Goal: Information Seeking & Learning: Learn about a topic

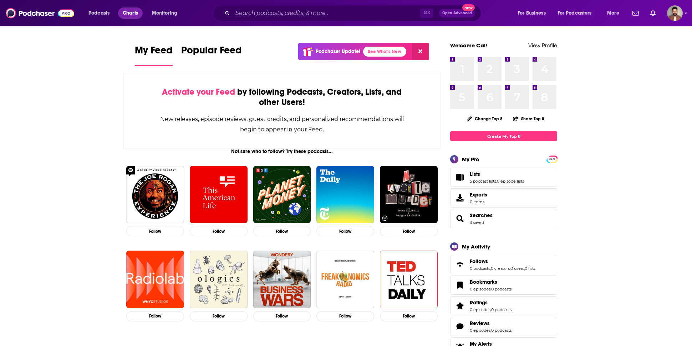
click at [140, 12] on link "Charts" at bounding box center [130, 12] width 24 height 11
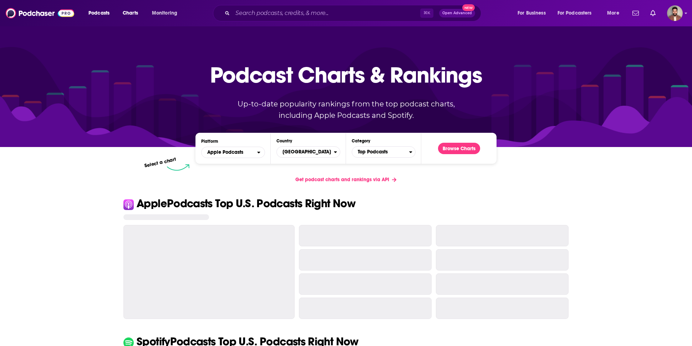
click at [386, 159] on div "Platform Apple Podcasts Country United States Category Top Podcasts Browse Char…" at bounding box center [345, 148] width 301 height 31
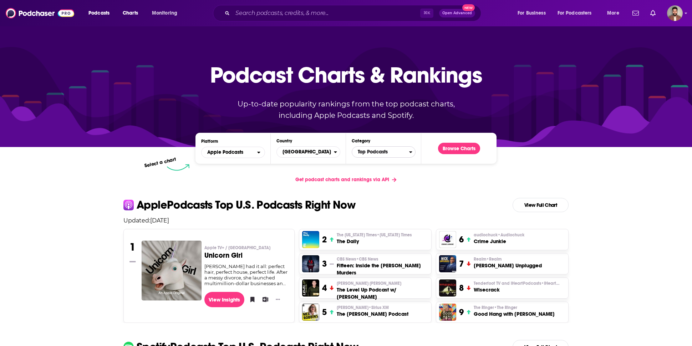
click at [383, 155] on span "Top Podcasts" at bounding box center [380, 152] width 57 height 12
click at [378, 165] on input "Categories" at bounding box center [383, 164] width 57 height 10
type input "k"
type input "spo"
click at [384, 183] on button "Sports" at bounding box center [383, 184] width 57 height 9
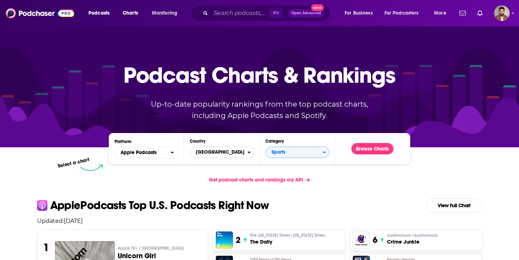
click at [228, 150] on span "[GEOGRAPHIC_DATA]" at bounding box center [218, 152] width 57 height 12
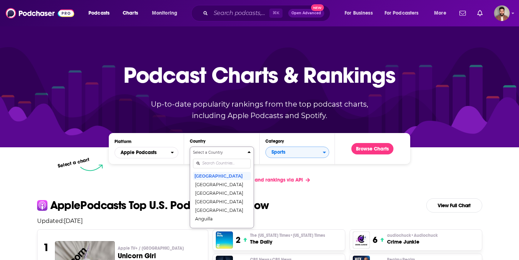
click at [225, 164] on div "Select a Country United States Afghanistan Albania Algeria Angola Anguilla Anti…" at bounding box center [221, 187] width 57 height 75
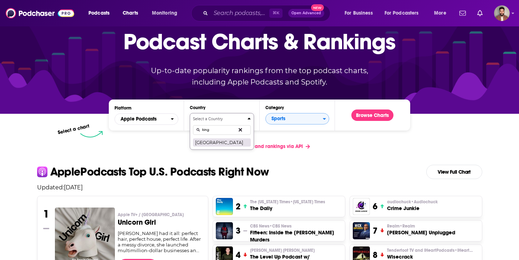
type input "king"
click at [218, 145] on button "[GEOGRAPHIC_DATA]" at bounding box center [221, 142] width 57 height 9
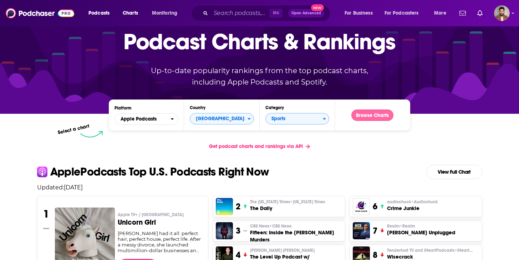
click at [378, 119] on button "Browse Charts" at bounding box center [372, 114] width 42 height 11
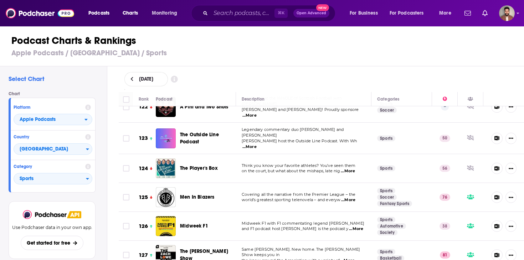
scroll to position [3595, 0]
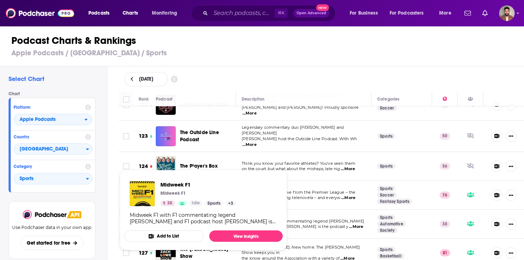
click at [188, 169] on span "Midweek F1 Midweek F1 38 Idle Sports + 3 Midweek F1 with F1 commentating legend…" at bounding box center [203, 209] width 167 height 89
click at [183, 165] on span "Midweek F1 Midweek F1 38 Idle Sports + 3 Midweek F1 with F1 commentating legend…" at bounding box center [203, 209] width 167 height 89
click at [112, 167] on div "Select Chart Chart Platform Apple Podcasts Country United Kingdom Category Spor…" at bounding box center [265, 183] width 530 height 235
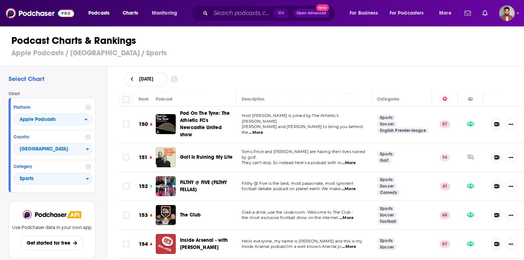
scroll to position [4405, 0]
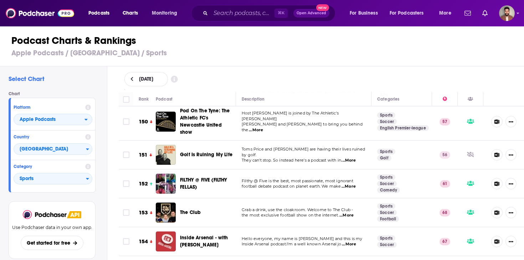
click at [348, 241] on span "...More" at bounding box center [349, 244] width 14 height 6
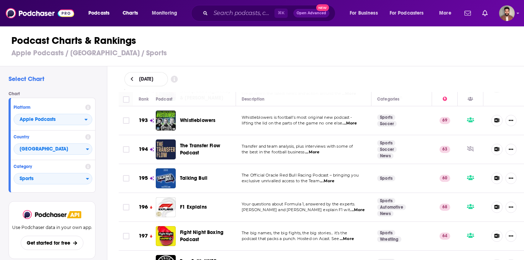
scroll to position [5693, 0]
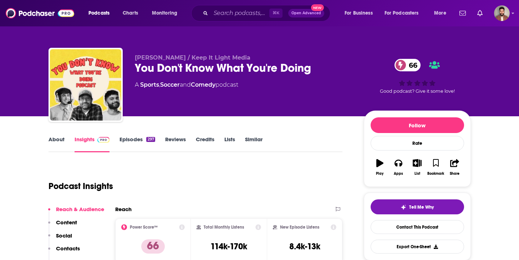
click at [60, 140] on link "About" at bounding box center [56, 144] width 16 height 16
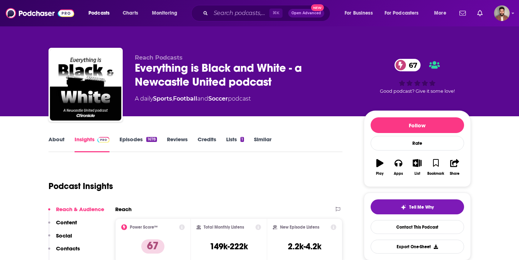
click at [148, 146] on link "Episodes 1678" at bounding box center [137, 144] width 37 height 16
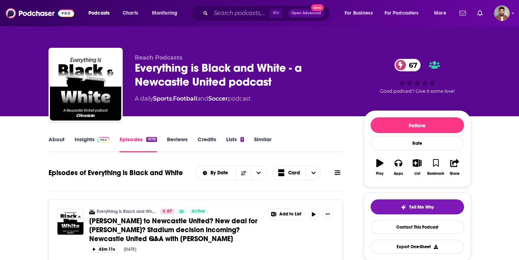
click at [57, 139] on link "About" at bounding box center [56, 144] width 16 height 16
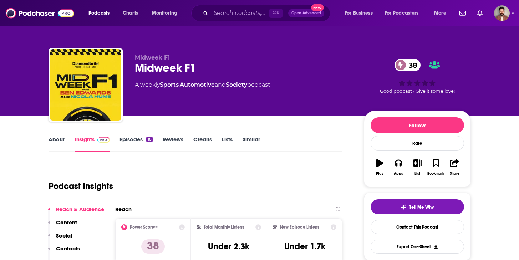
click at [52, 137] on link "About" at bounding box center [56, 144] width 16 height 16
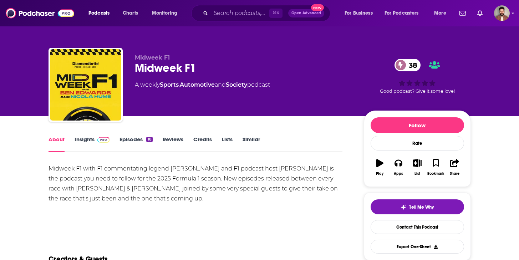
click at [130, 139] on link "Episodes 18" at bounding box center [135, 144] width 33 height 16
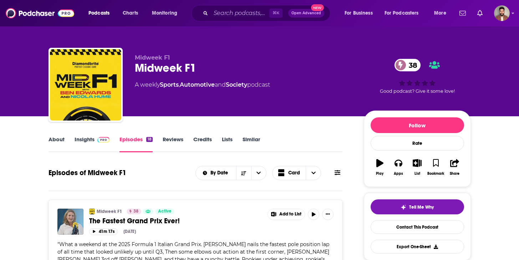
click at [62, 137] on link "About" at bounding box center [56, 144] width 16 height 16
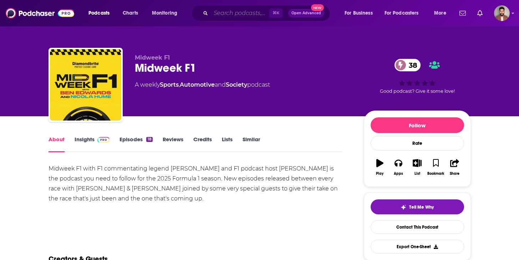
click at [251, 18] on input "Search podcasts, credits, & more..." at bounding box center [240, 12] width 58 height 11
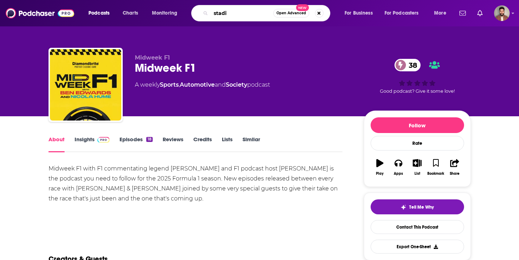
type input "stadio"
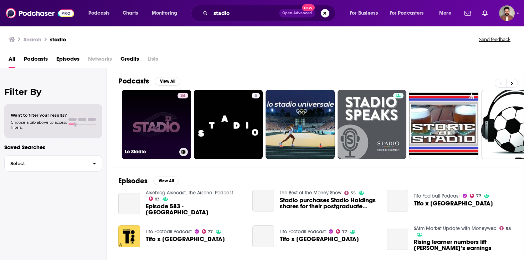
click at [180, 129] on div "34" at bounding box center [183, 120] width 11 height 55
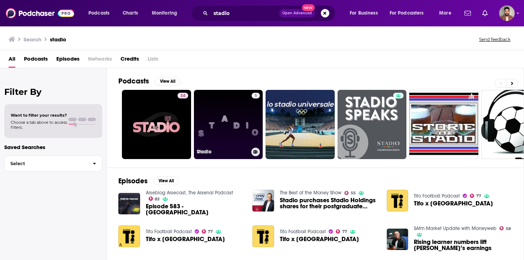
click at [248, 118] on link "5 Stadio" at bounding box center [228, 124] width 69 height 69
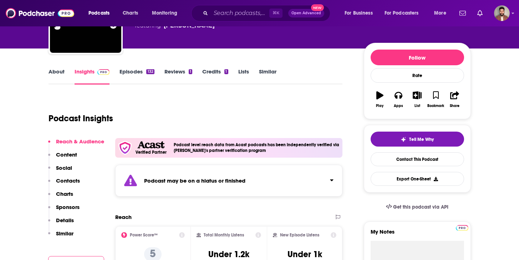
scroll to position [87, 0]
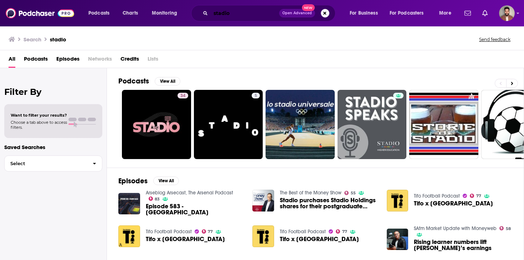
click at [237, 11] on input "stadio" at bounding box center [245, 12] width 68 height 11
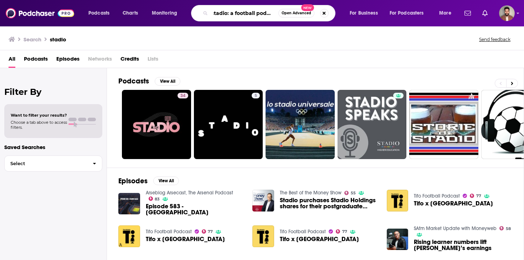
scroll to position [0, 4]
type input "stadio: a football podcast"
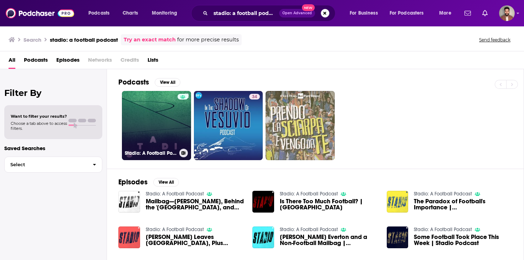
click at [165, 125] on link "Stadio: A Football Podcast" at bounding box center [156, 125] width 69 height 69
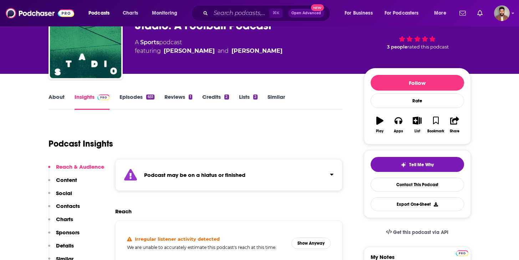
scroll to position [45, 0]
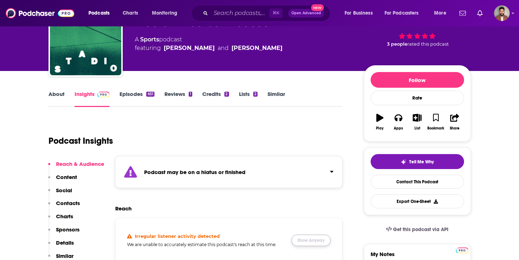
click at [310, 236] on button "Show Anyway" at bounding box center [310, 240] width 39 height 11
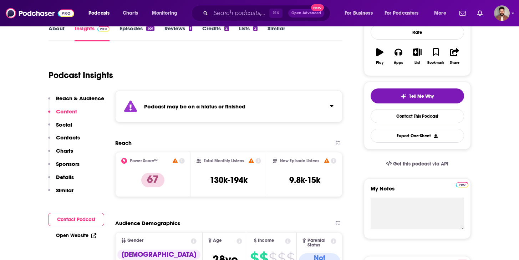
scroll to position [0, 0]
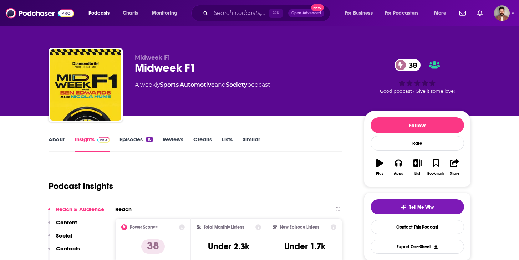
click at [57, 139] on link "About" at bounding box center [56, 144] width 16 height 16
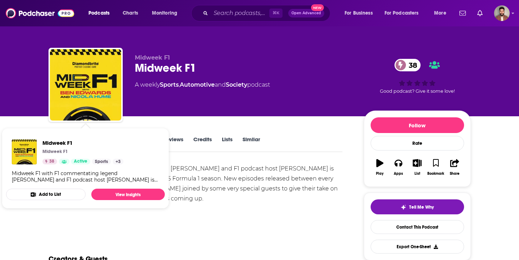
click at [197, 189] on div "Midweek F1 with F1 commentating legend Ben Edwards and F1 podcast host Nicola H…" at bounding box center [195, 184] width 294 height 40
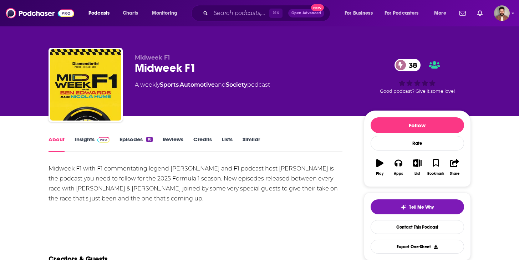
click at [83, 137] on link "Insights" at bounding box center [92, 144] width 35 height 16
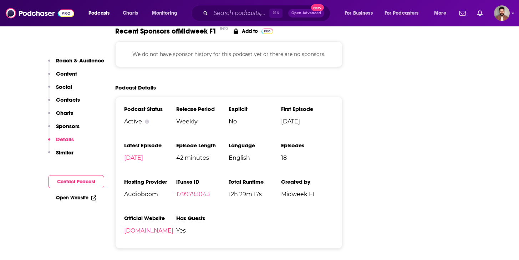
scroll to position [773, 0]
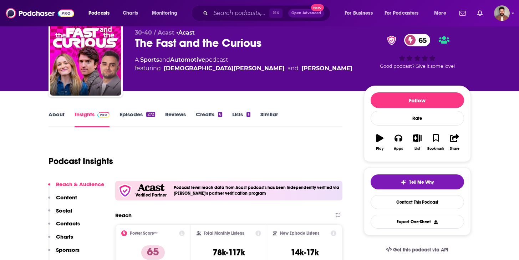
scroll to position [26, 0]
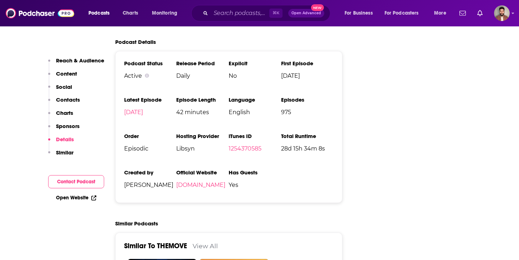
scroll to position [1329, 0]
click at [192, 182] on link "[DOMAIN_NAME]" at bounding box center [200, 185] width 49 height 7
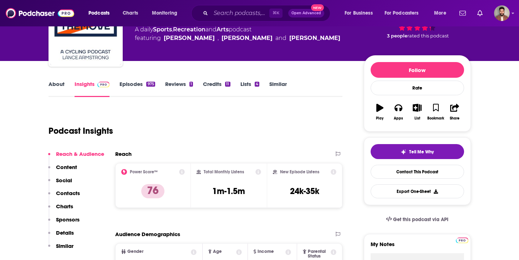
scroll to position [0, 0]
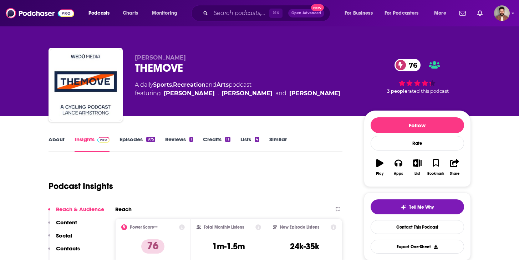
click at [59, 145] on link "About" at bounding box center [56, 144] width 16 height 16
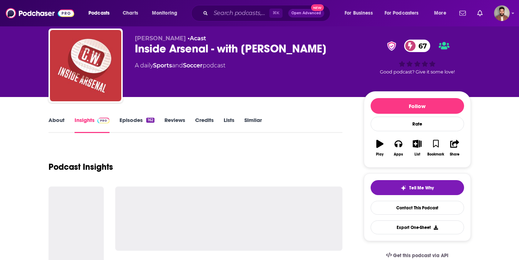
scroll to position [24, 0]
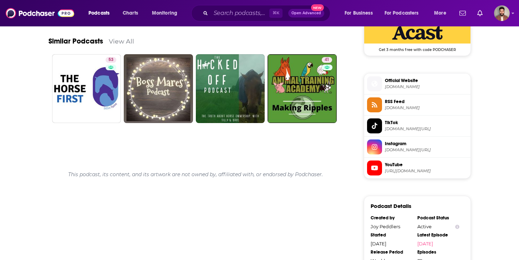
scroll to position [539, 0]
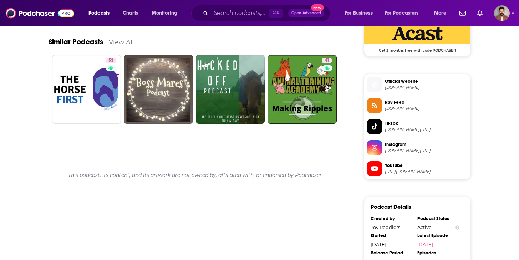
click at [124, 42] on link "View All" at bounding box center [121, 41] width 25 height 7
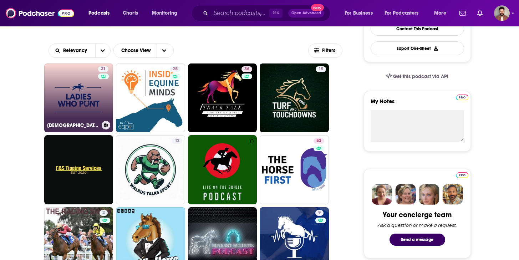
scroll to position [199, 0]
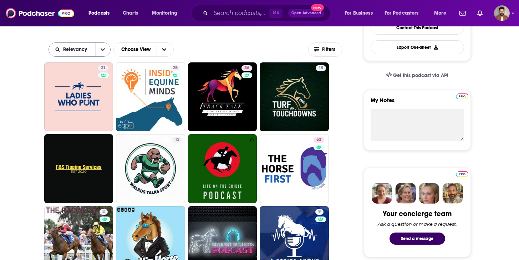
click at [97, 50] on button "open menu" at bounding box center [102, 50] width 15 height 14
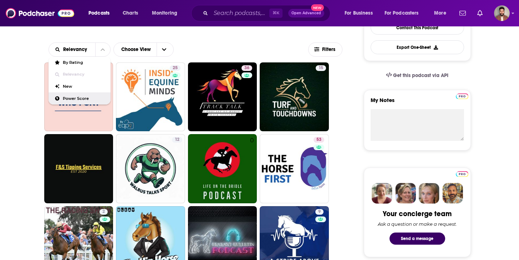
click at [86, 98] on span "Power Score" at bounding box center [84, 99] width 42 height 4
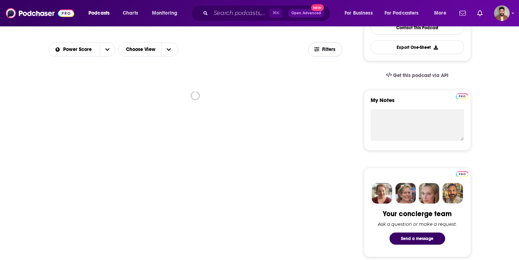
click at [334, 48] on span "Filters" at bounding box center [329, 49] width 14 height 5
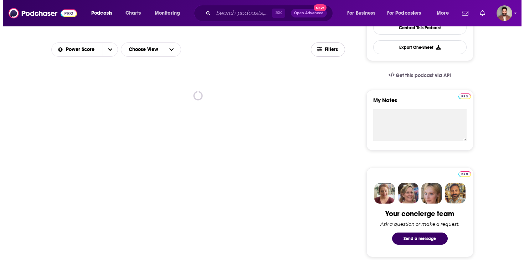
scroll to position [0, 0]
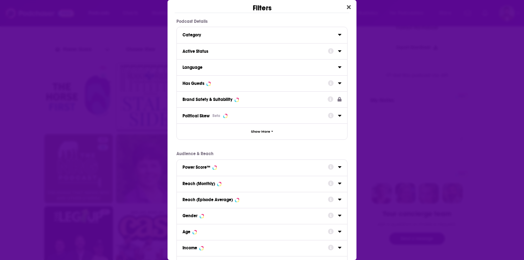
click at [265, 49] on div "Active Status" at bounding box center [253, 51] width 141 height 5
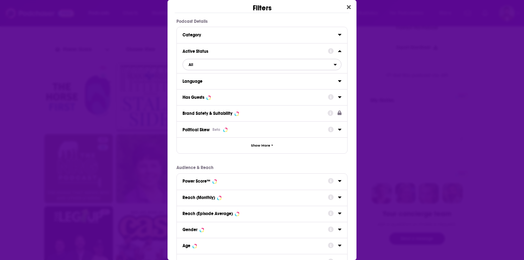
click at [205, 68] on span "All" at bounding box center [258, 64] width 151 height 9
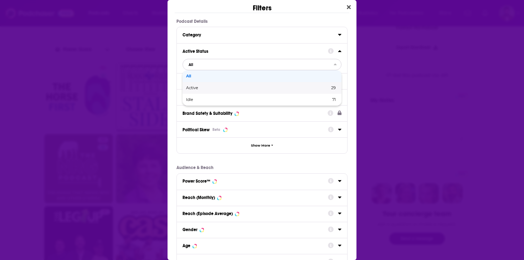
click at [195, 88] on span "Active" at bounding box center [225, 88] width 78 height 4
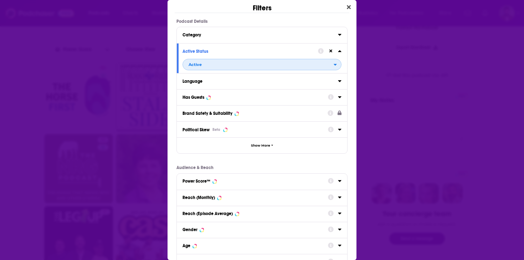
scroll to position [68, 0]
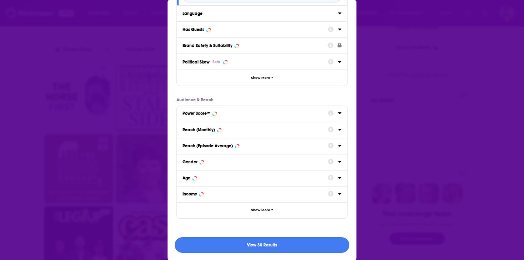
click at [283, 240] on button "View 30 Results" at bounding box center [262, 245] width 175 height 16
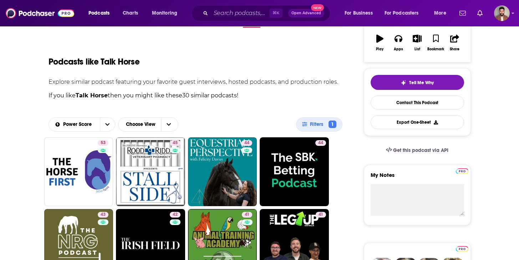
scroll to position [0, 0]
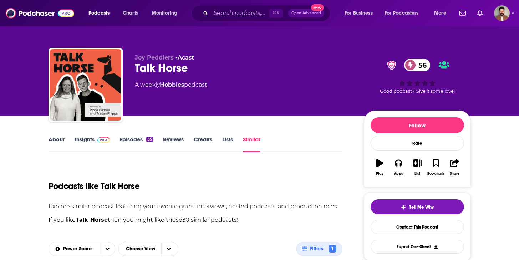
click at [88, 139] on link "Insights" at bounding box center [92, 144] width 35 height 16
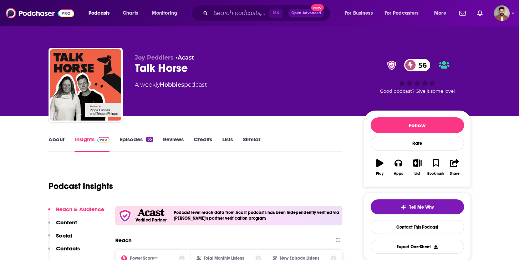
click at [55, 137] on link "About" at bounding box center [56, 144] width 16 height 16
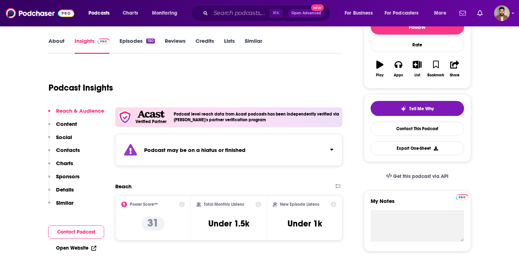
scroll to position [111, 0]
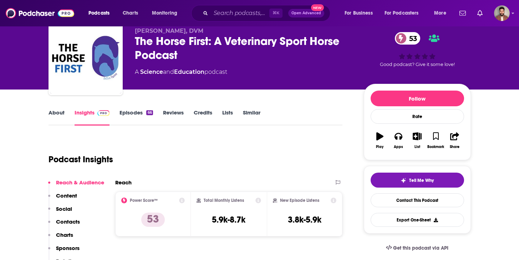
scroll to position [27, 0]
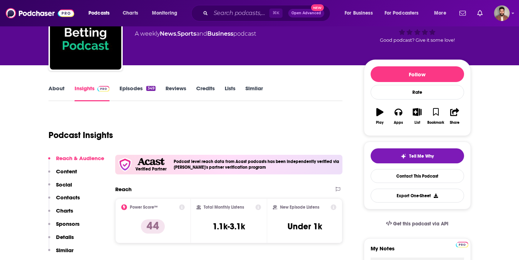
scroll to position [51, 0]
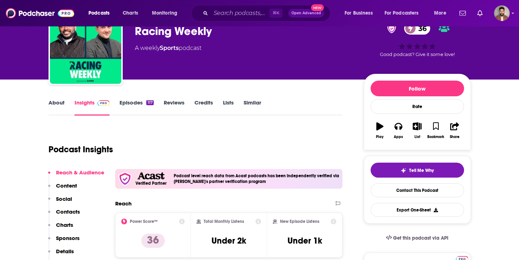
scroll to position [37, 0]
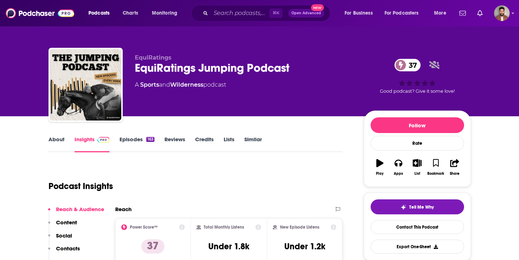
scroll to position [16, 0]
